Goal: Task Accomplishment & Management: Manage account settings

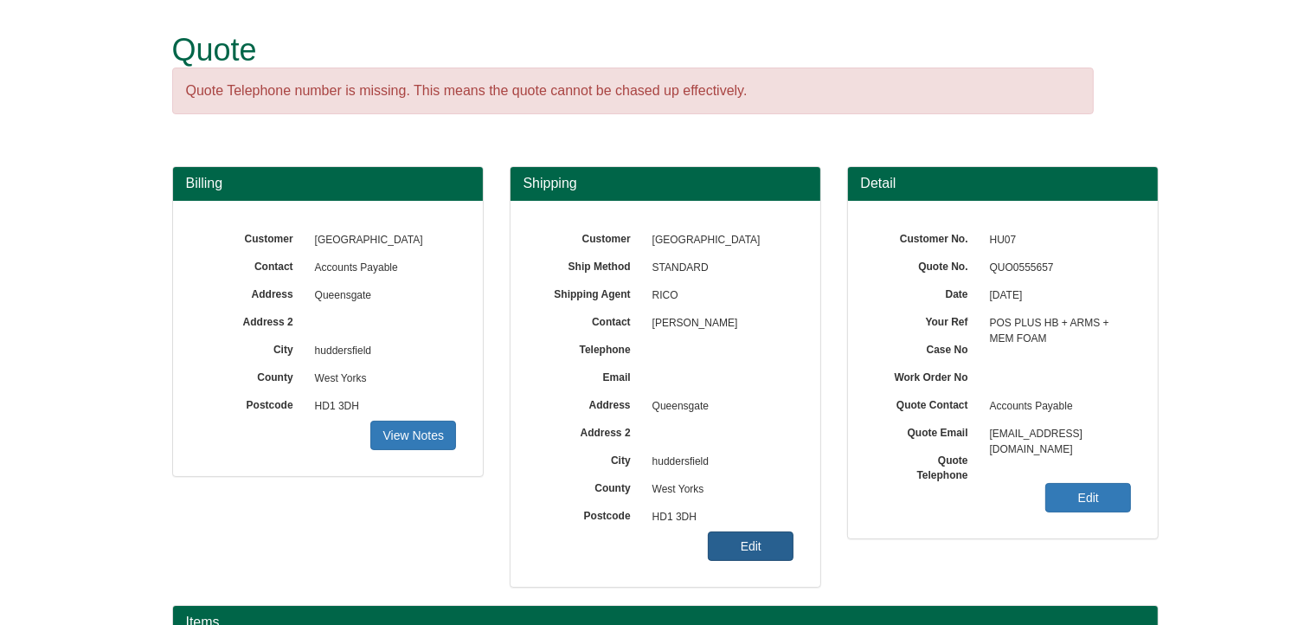
click at [754, 543] on link "Edit" at bounding box center [751, 545] width 86 height 29
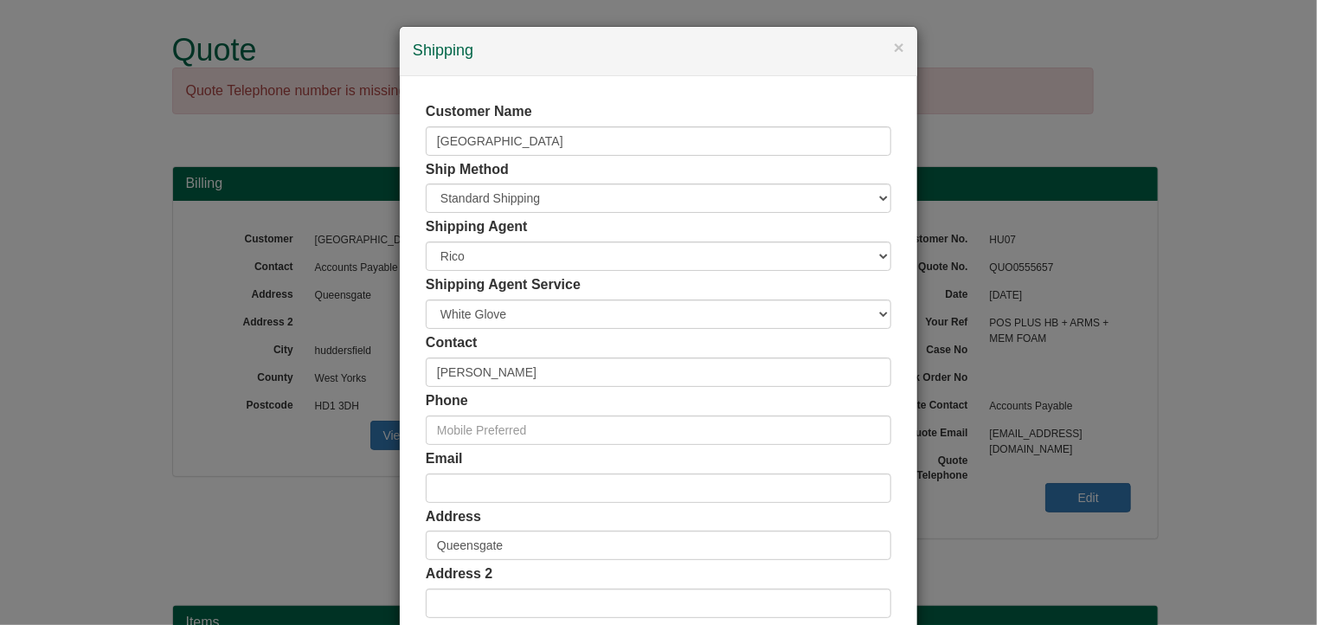
scroll to position [173, 0]
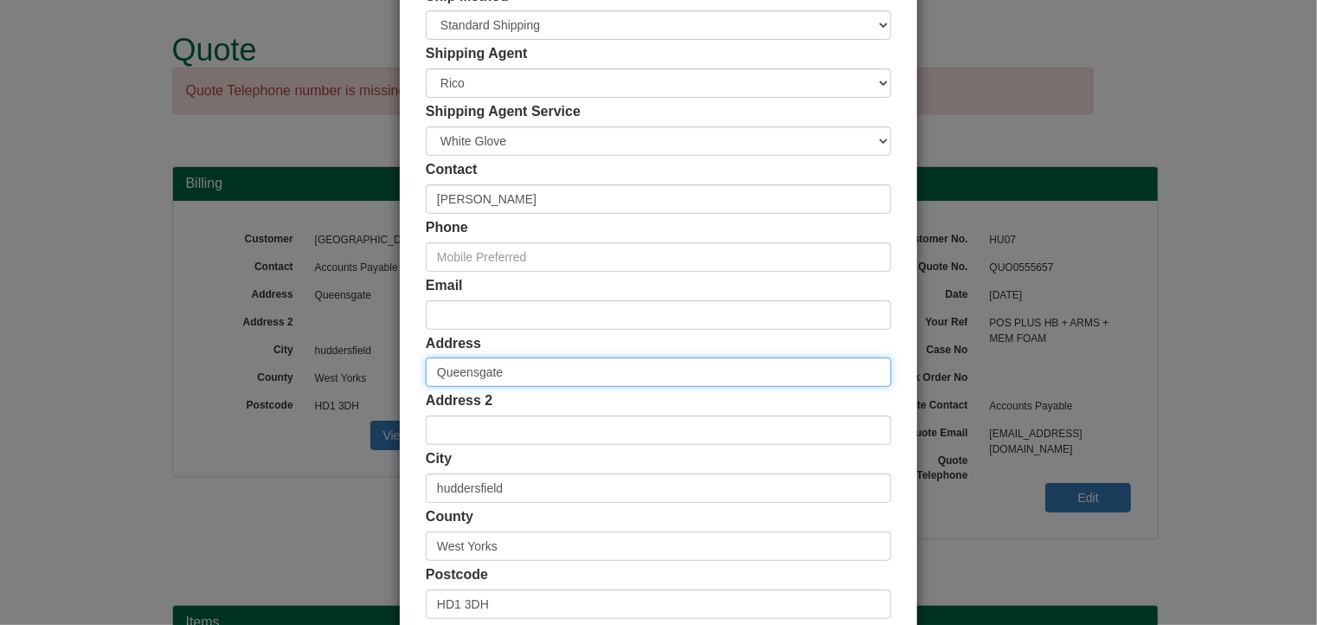
drag, startPoint x: 499, startPoint y: 377, endPoint x: 376, endPoint y: 369, distance: 123.2
click at [376, 369] on div "× Shipping Customer Name [GEOGRAPHIC_DATA] Ship Method Free of Charge £5 Flat R…" at bounding box center [658, 312] width 1317 height 625
paste input "[GEOGRAPHIC_DATA]"
click at [430, 373] on input "Schwann Building-Occ Health" at bounding box center [658, 371] width 465 height 29
paste input "SB9/07"
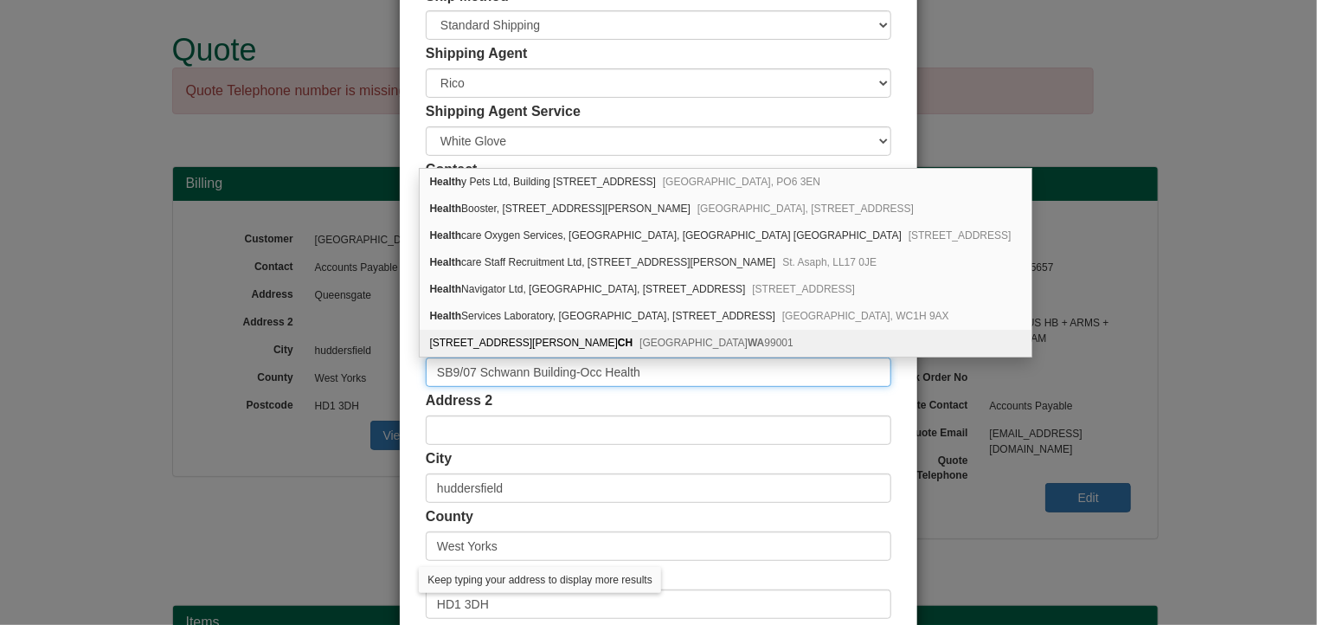
type input "SB9/07 Schwann Building-Occ Health"
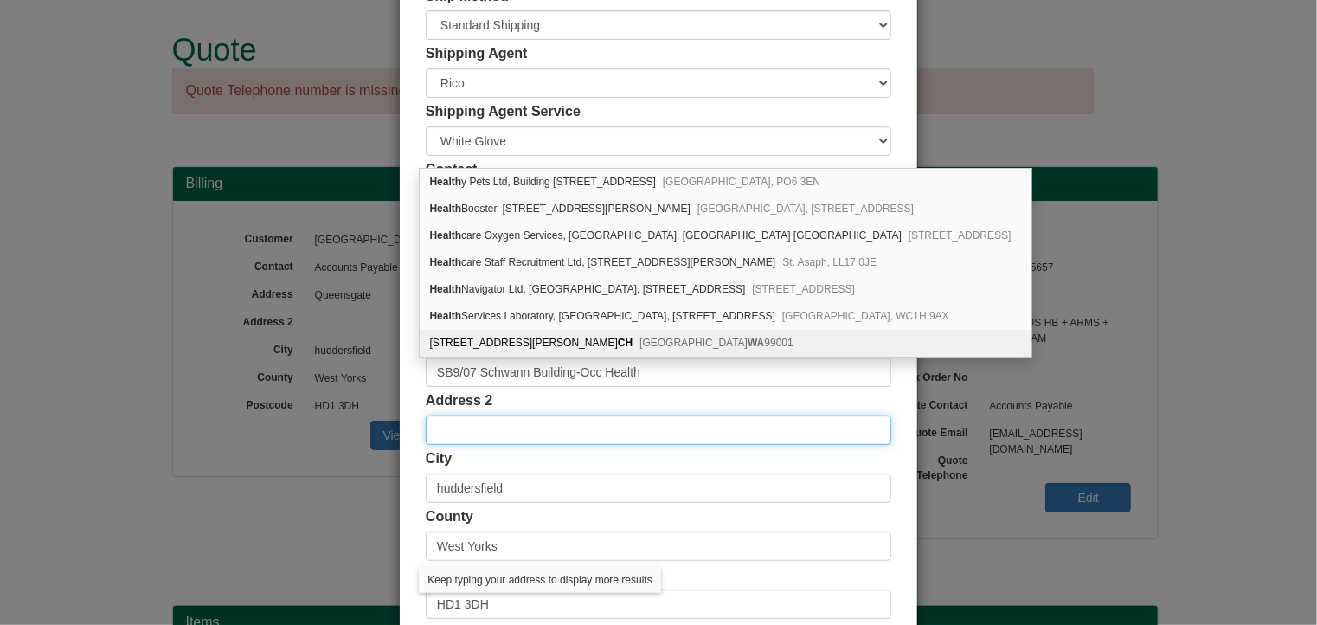
click at [657, 433] on input "text" at bounding box center [658, 429] width 465 height 29
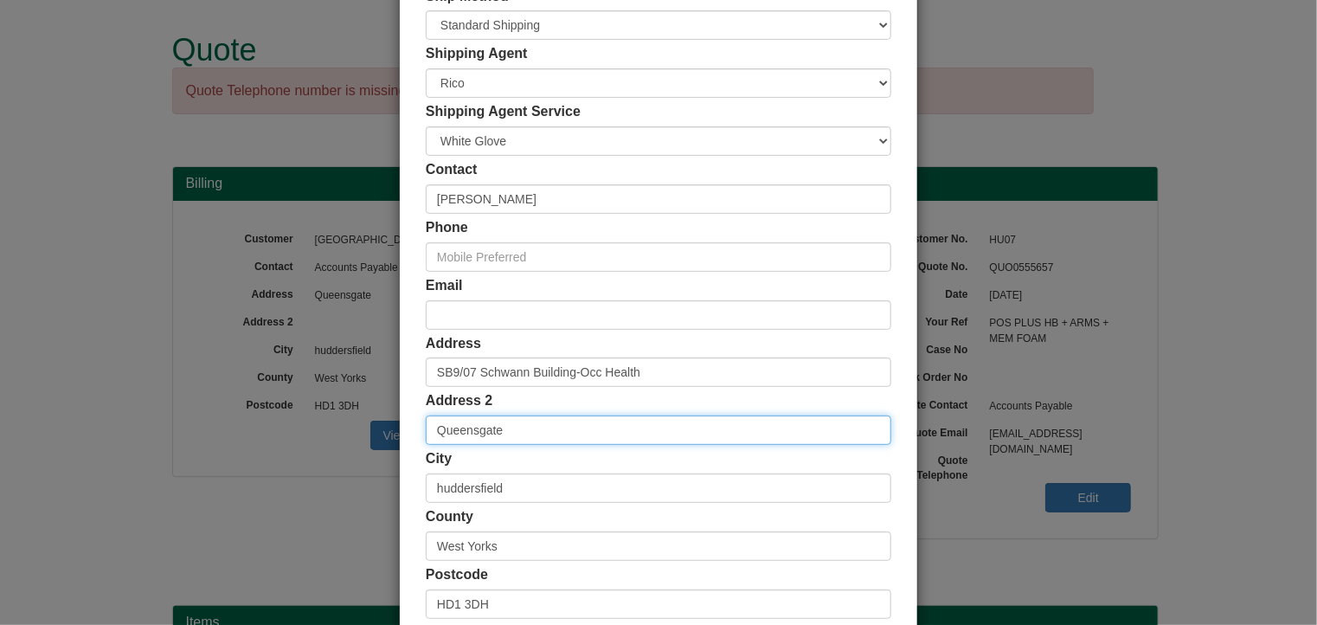
type input "Queensgate"
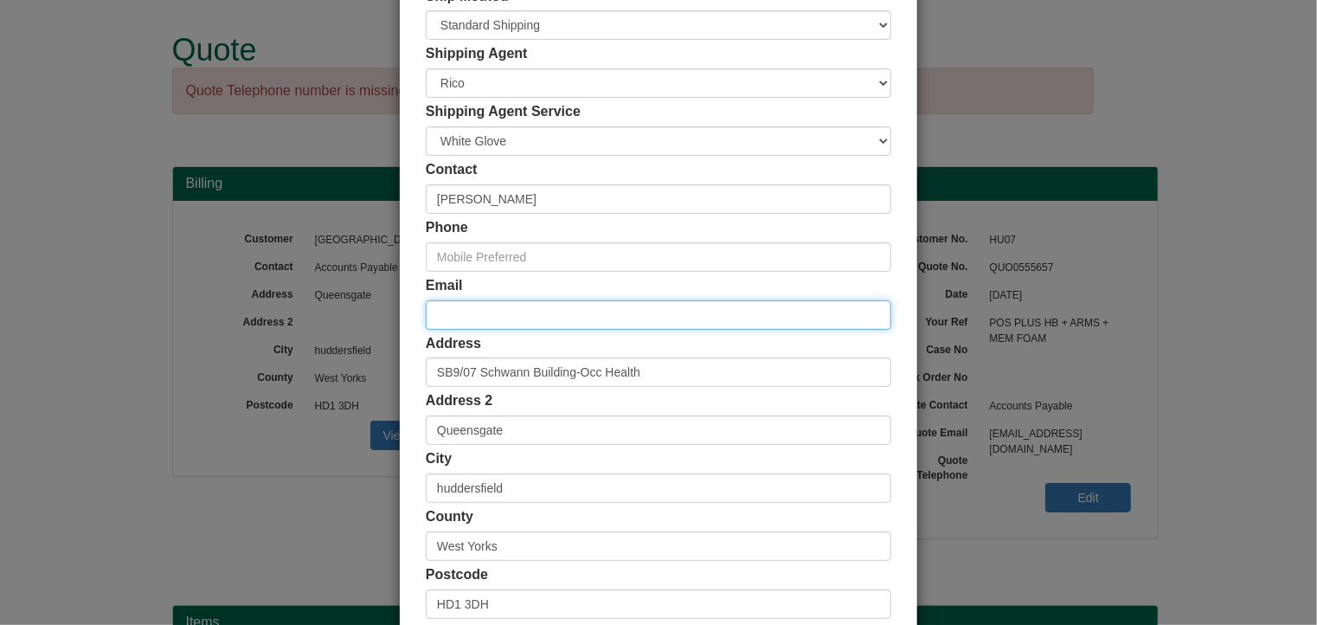
paste input "[PERSON_NAME][EMAIL_ADDRESS][DOMAIN_NAME]"
type input "[PERSON_NAME][EMAIL_ADDRESS][DOMAIN_NAME]"
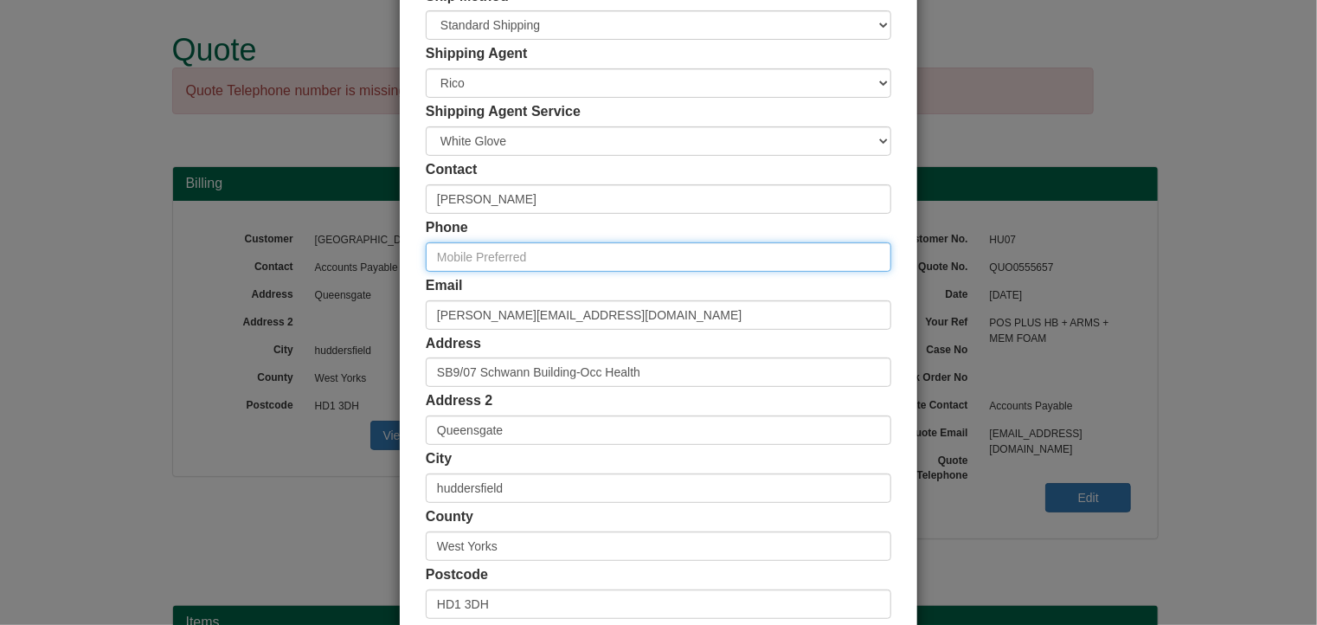
paste input "01484 471800"
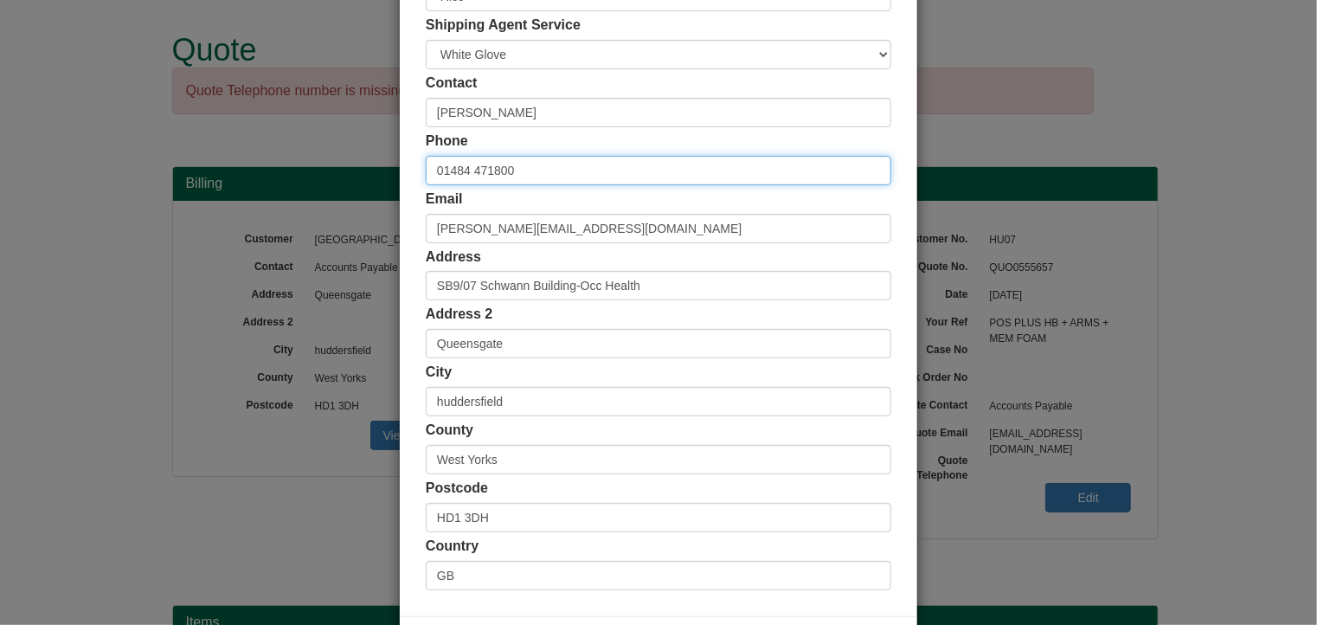
scroll to position [332, 0]
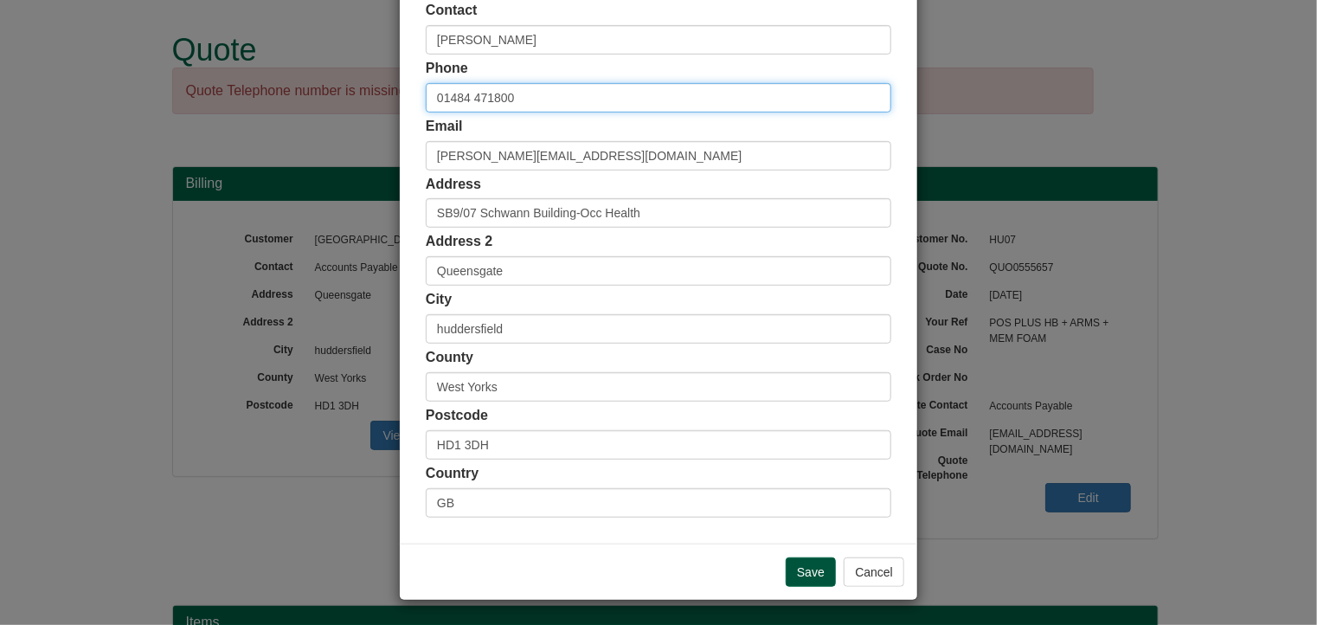
type input "01484 471800"
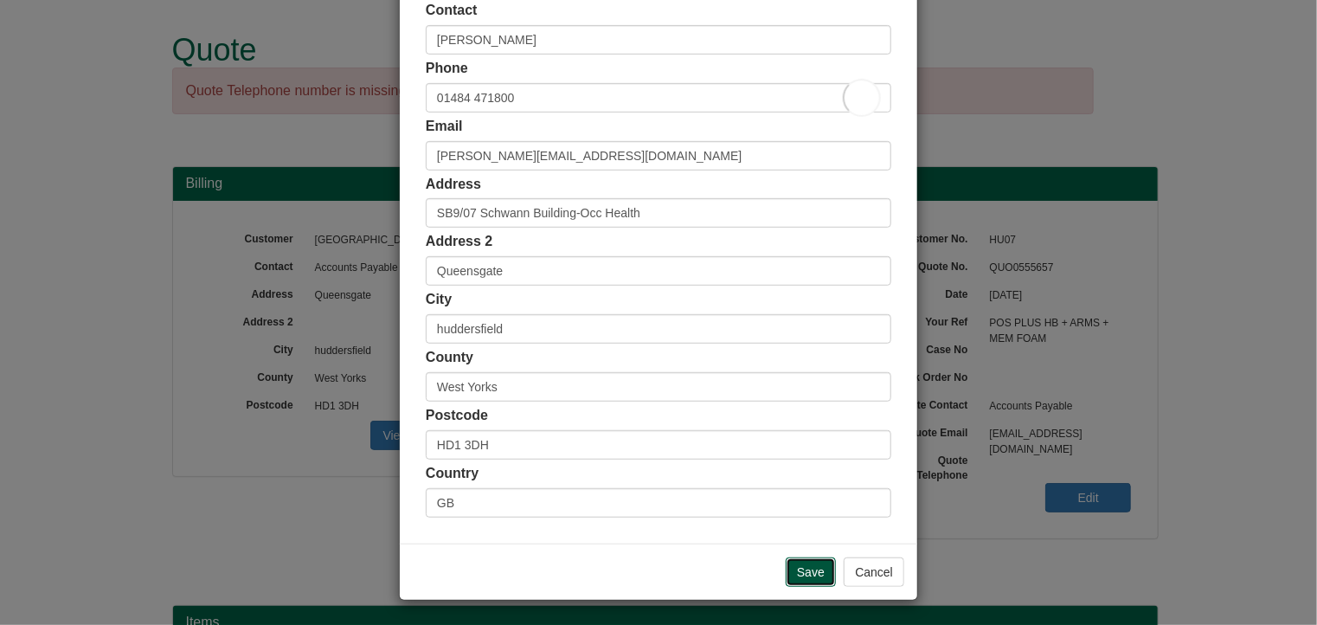
click at [805, 568] on input "Save" at bounding box center [811, 571] width 50 height 29
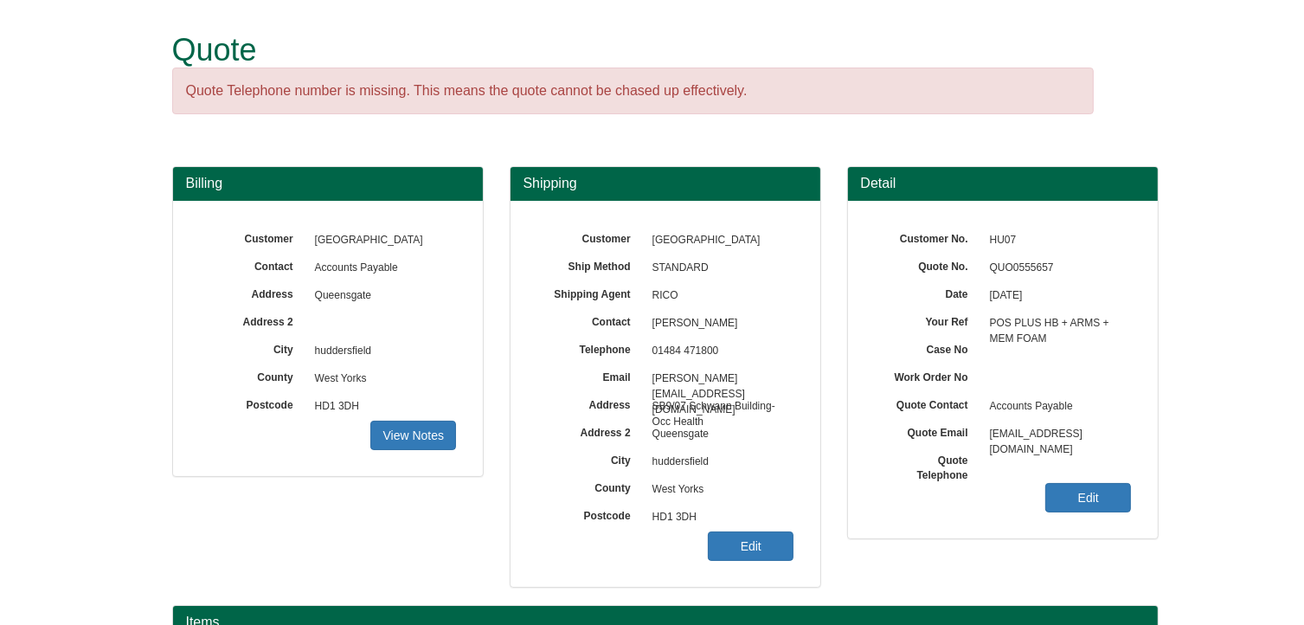
scroll to position [284, 0]
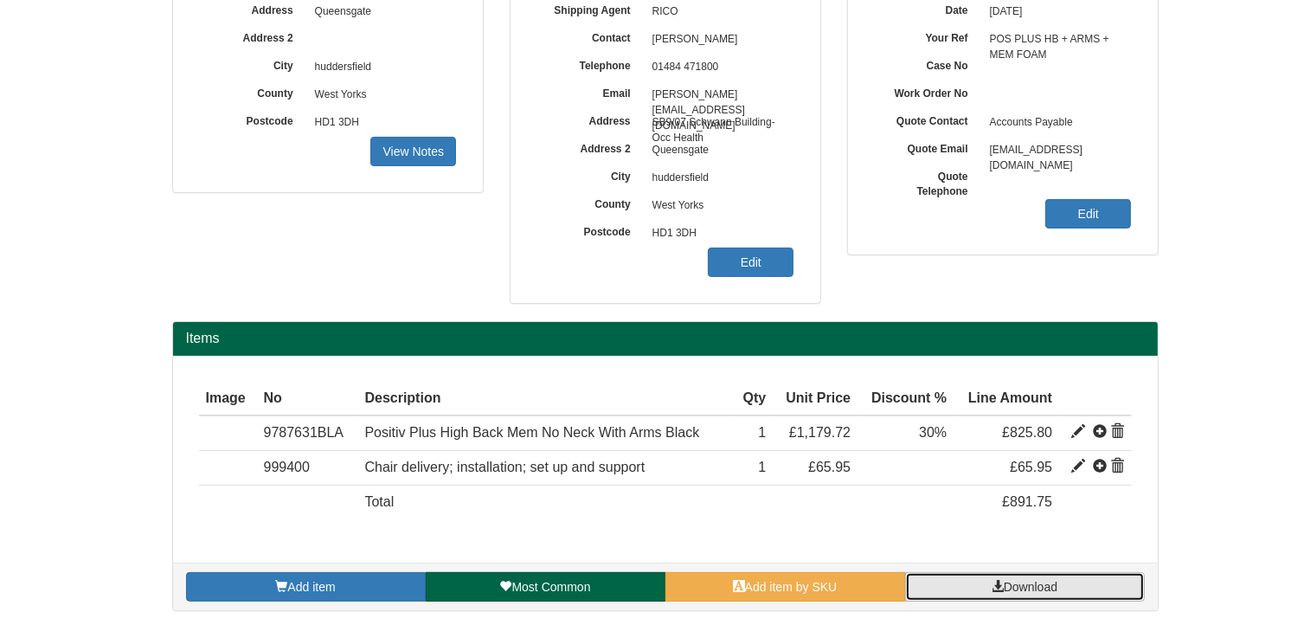
click at [1005, 580] on span "Download" at bounding box center [1031, 587] width 54 height 14
